Goal: Task Accomplishment & Management: Manage account settings

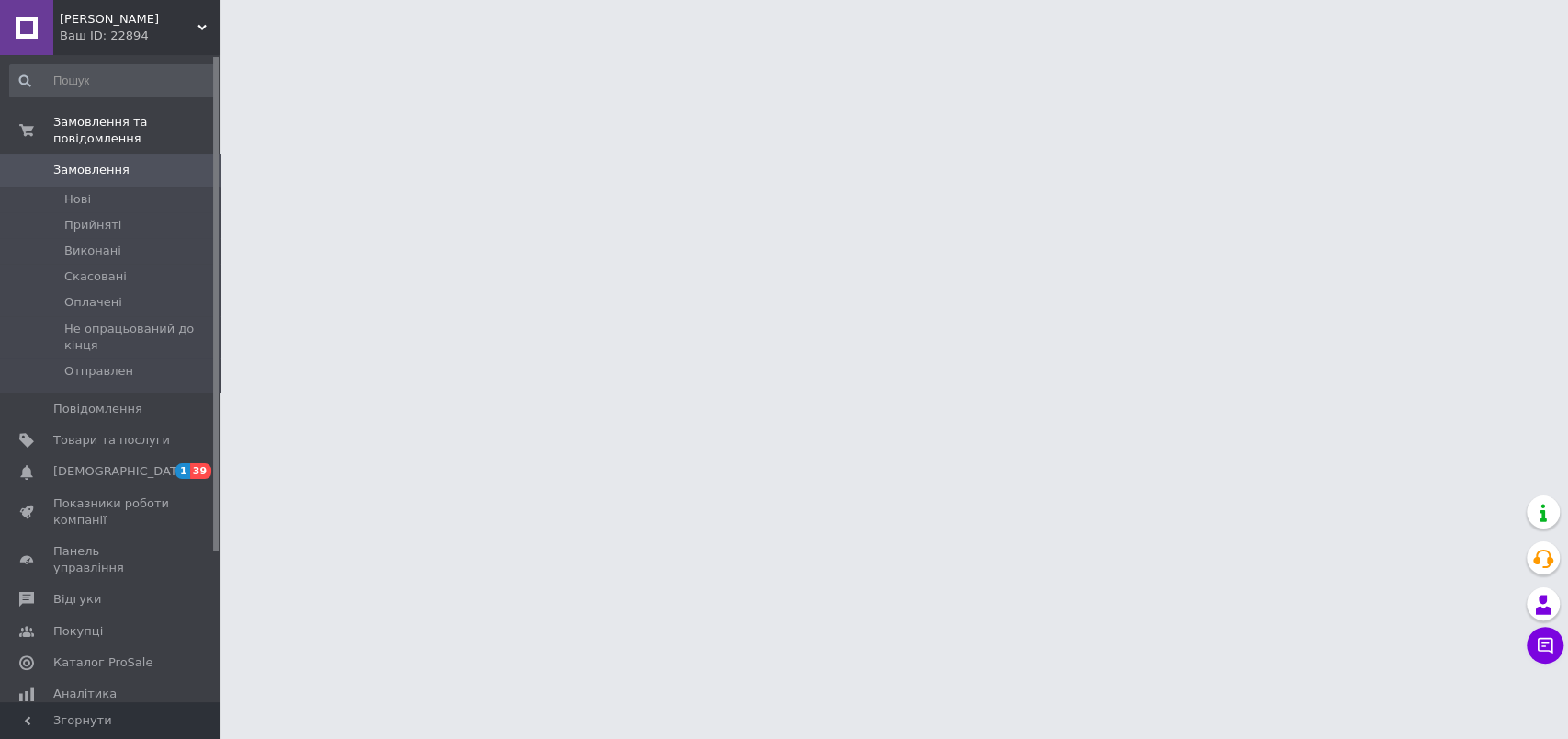
click at [117, 463] on span "[DEMOGRAPHIC_DATA]" at bounding box center [121, 471] width 136 height 17
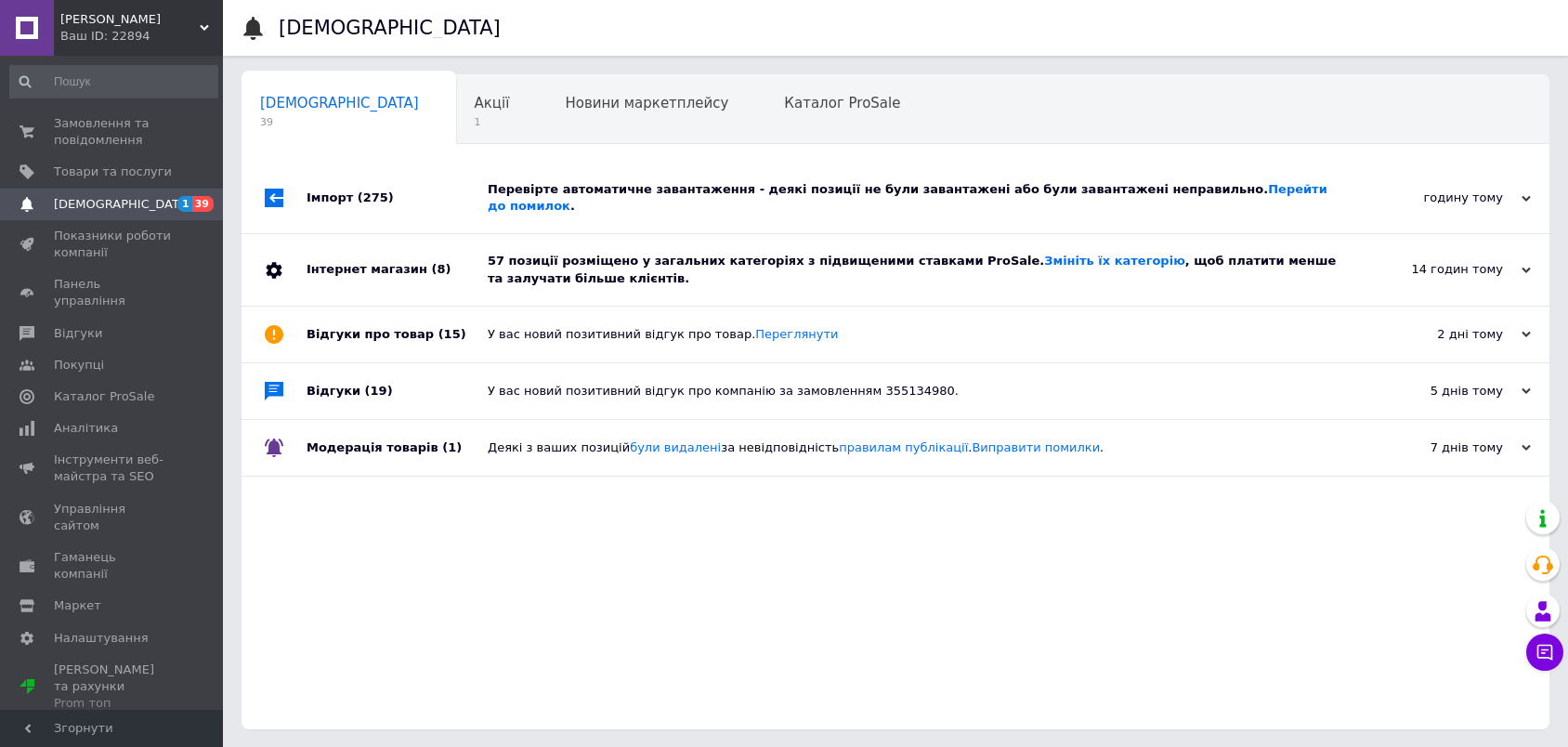
click at [628, 252] on div "57 позиції розміщено у загальних категоріях з підвищеними ставками ProSale. Змі…" at bounding box center [917, 269] width 858 height 34
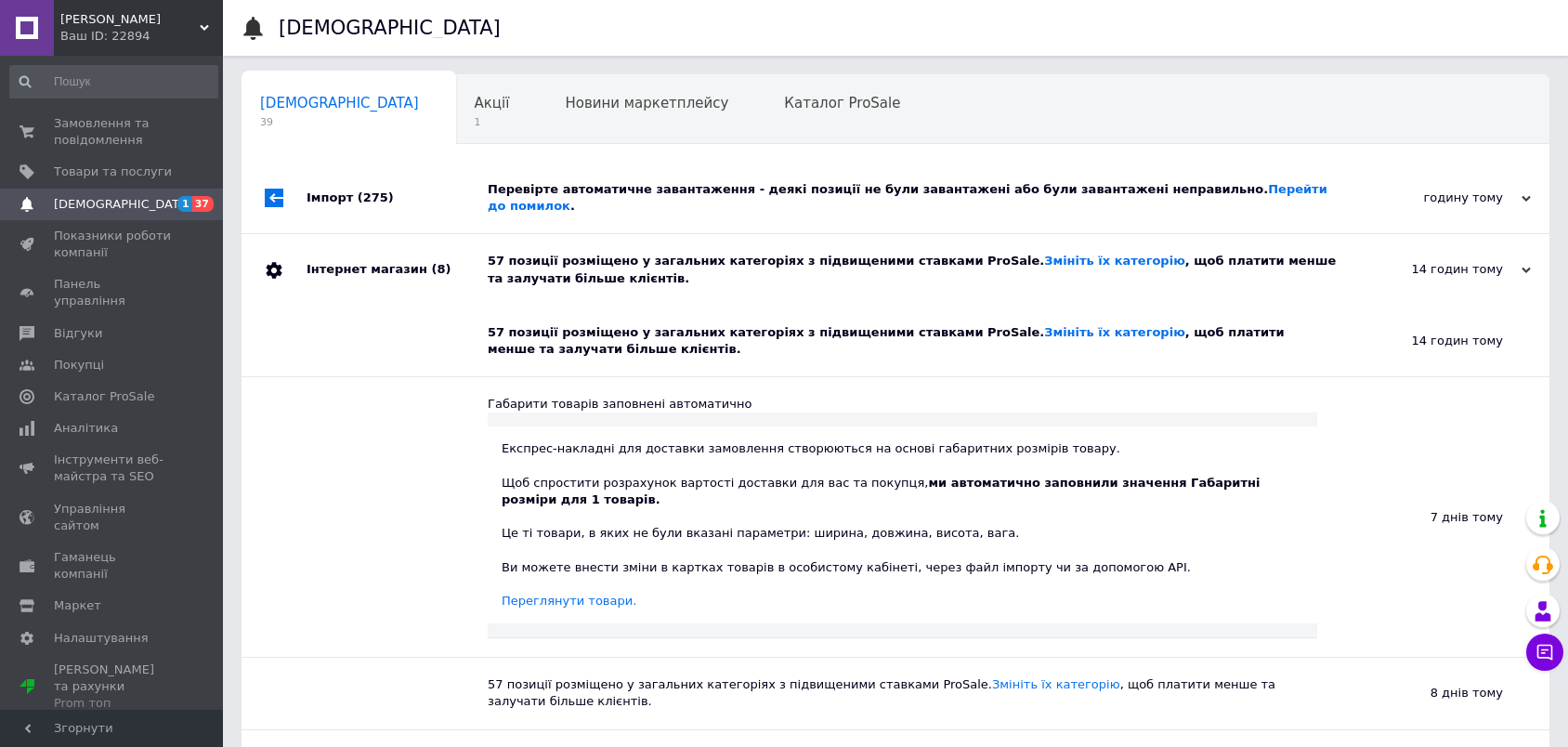
click at [628, 252] on div "57 позиції розміщено у загальних категоріях з підвищеними ставками ProSale. Змі…" at bounding box center [917, 269] width 858 height 34
